Goal: Entertainment & Leisure: Consume media (video, audio)

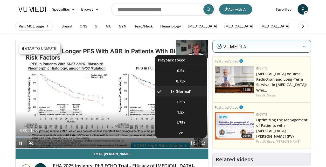
click at [193, 144] on span "Video Player" at bounding box center [192, 143] width 7 height 10
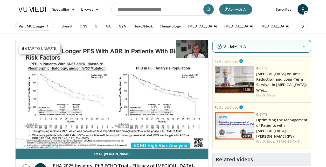
click at [193, 144] on div "10 seconds Tap to unmute" at bounding box center [112, 94] width 193 height 108
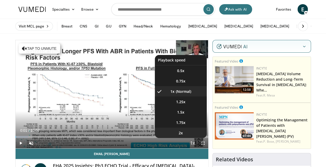
click at [188, 131] on li "2x" at bounding box center [181, 133] width 52 height 10
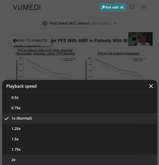
click at [26, 156] on button "2x" at bounding box center [80, 159] width 156 height 10
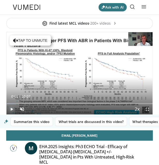
click at [12, 109] on span "Video Player" at bounding box center [11, 109] width 10 height 10
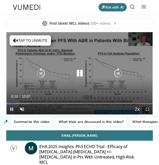
click at [13, 38] on icon "Video Player" at bounding box center [15, 40] width 5 height 5
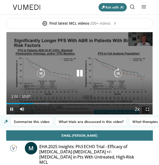
click at [122, 75] on icon "Video Player" at bounding box center [118, 73] width 10 height 10
click at [121, 74] on icon "Video Player" at bounding box center [118, 73] width 10 height 10
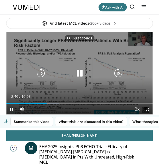
click at [121, 74] on icon "Video Player" at bounding box center [118, 73] width 10 height 10
click at [38, 73] on icon "Video Player" at bounding box center [41, 73] width 10 height 10
click at [116, 72] on icon "Video Player" at bounding box center [118, 73] width 10 height 10
click at [118, 76] on icon "Video Player" at bounding box center [118, 73] width 10 height 10
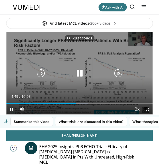
click at [118, 76] on icon "Video Player" at bounding box center [118, 73] width 10 height 10
click at [40, 74] on icon "Video Player" at bounding box center [41, 73] width 10 height 10
click at [40, 72] on icon "Video Player" at bounding box center [41, 73] width 10 height 10
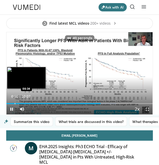
click at [14, 101] on div "Loaded : 75.17% 06:30 00:34" at bounding box center [79, 101] width 146 height 5
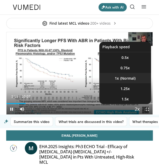
click at [125, 76] on li "1x" at bounding box center [126, 78] width 52 height 10
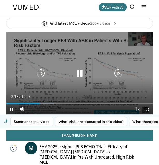
click at [117, 73] on icon "Video Player" at bounding box center [118, 73] width 10 height 10
click at [38, 70] on icon "Video Player" at bounding box center [41, 73] width 10 height 10
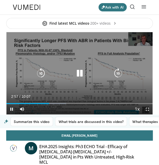
click at [80, 74] on icon "Video Player" at bounding box center [80, 73] width 10 height 10
click at [69, 33] on div "10 seconds Tap to unmute" at bounding box center [79, 73] width 146 height 82
click at [39, 70] on icon "Video Player" at bounding box center [41, 73] width 10 height 10
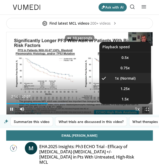
click at [140, 108] on span "Video Player" at bounding box center [137, 109] width 7 height 10
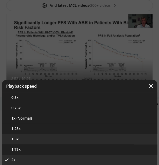
scroll to position [18, 0]
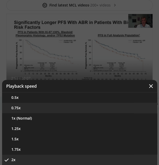
click at [55, 108] on button "0.75x" at bounding box center [80, 108] width 156 height 10
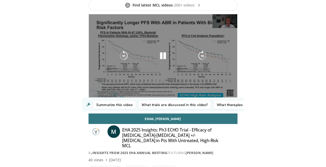
scroll to position [0, 0]
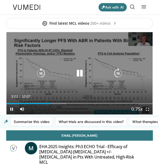
click at [118, 75] on icon "Video Player" at bounding box center [118, 73] width 10 height 10
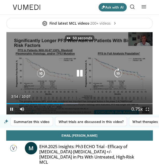
click at [118, 75] on icon "Video Player" at bounding box center [118, 73] width 10 height 10
click at [119, 73] on icon "Video Player" at bounding box center [118, 73] width 10 height 10
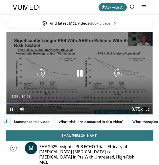
click at [117, 73] on icon "Video Player" at bounding box center [118, 73] width 10 height 10
click at [81, 75] on icon "Video Player" at bounding box center [80, 73] width 10 height 10
click at [42, 75] on icon "Video Player" at bounding box center [41, 73] width 10 height 10
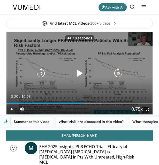
click at [78, 74] on icon "Video Player" at bounding box center [80, 73] width 10 height 10
click at [39, 70] on icon "Video Player" at bounding box center [41, 73] width 10 height 10
click at [122, 74] on icon "Video Player" at bounding box center [118, 73] width 10 height 10
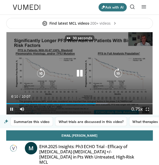
click at [122, 74] on icon "Video Player" at bounding box center [118, 73] width 10 height 10
click at [117, 74] on icon "Video Player" at bounding box center [118, 73] width 10 height 10
click at [36, 71] on icon "Video Player" at bounding box center [41, 73] width 10 height 10
click at [82, 70] on icon "Video Player" at bounding box center [80, 73] width 10 height 10
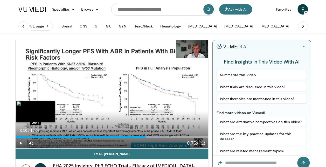
click at [31, 135] on div "Loaded : 78.43% 06:50 00:44" at bounding box center [112, 135] width 193 height 5
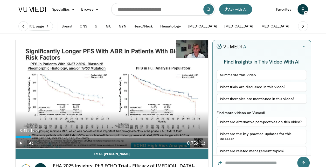
click at [23, 141] on span "Video Player" at bounding box center [21, 143] width 10 height 10
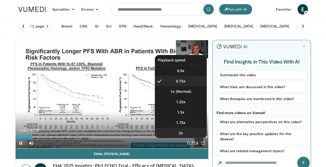
click at [192, 137] on li "2x" at bounding box center [181, 133] width 52 height 10
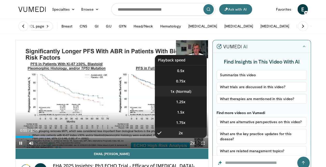
click at [181, 91] on li "1x" at bounding box center [181, 91] width 52 height 10
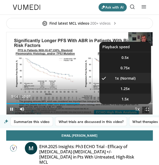
click at [122, 98] on span "1.5x" at bounding box center [125, 98] width 7 height 5
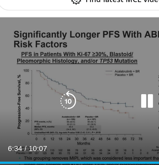
click at [79, 74] on icon "Video Player" at bounding box center [80, 73] width 10 height 10
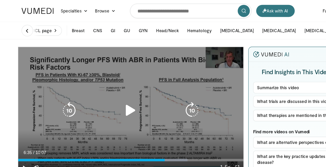
click at [104, 95] on icon "Video Player" at bounding box center [111, 94] width 15 height 15
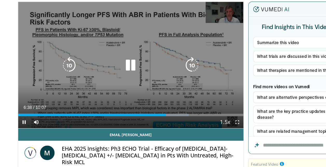
scroll to position [15, 0]
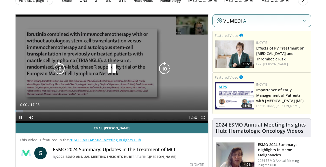
scroll to position [30, 0]
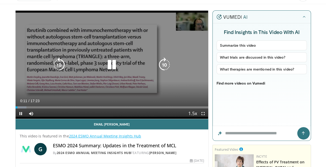
click at [110, 66] on icon "Video Player" at bounding box center [111, 65] width 15 height 15
